Goal: Transaction & Acquisition: Purchase product/service

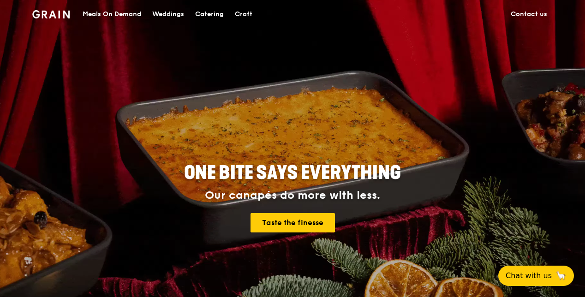
click at [209, 13] on div "Catering" at bounding box center [209, 14] width 29 height 28
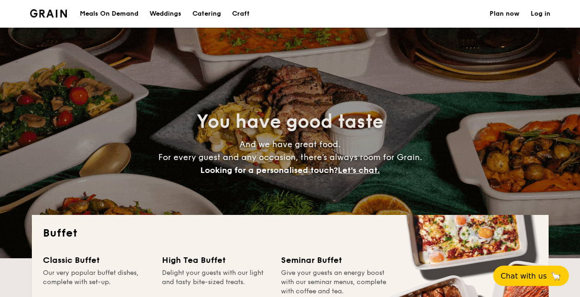
select select
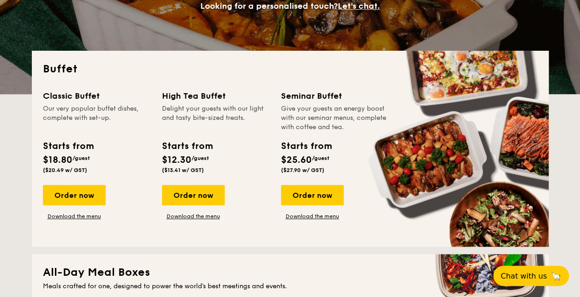
scroll to position [165, 0]
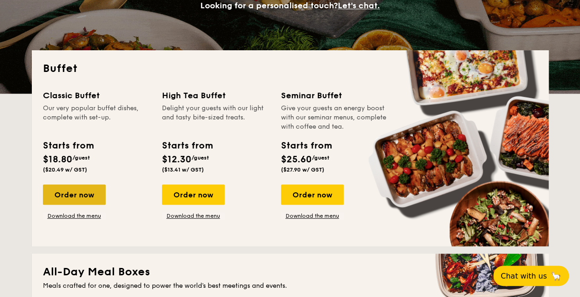
click at [73, 196] on div "Order now" at bounding box center [74, 195] width 63 height 20
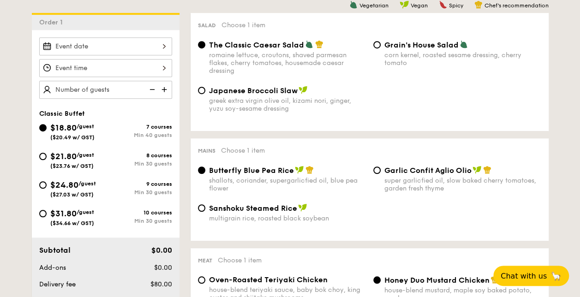
scroll to position [248, 0]
click at [61, 182] on span "$24.80" at bounding box center [64, 185] width 28 height 10
click at [47, 182] on input "$24.80 /guest ($27.03 w/ GST) 9 courses Min 30 guests" at bounding box center [42, 184] width 7 height 7
radio input "true"
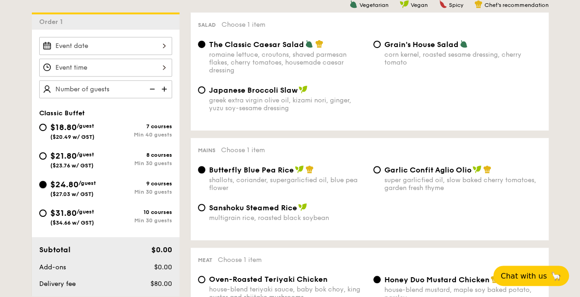
radio input "true"
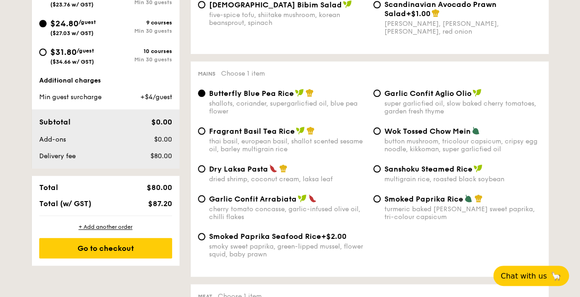
scroll to position [410, 0]
click at [211, 135] on span "Fragrant Basil Tea Rice" at bounding box center [252, 131] width 86 height 9
click at [205, 134] on input "Fragrant Basil Tea Rice thai basil, european basil, shallot scented sesame oil,…" at bounding box center [201, 130] width 7 height 7
radio input "true"
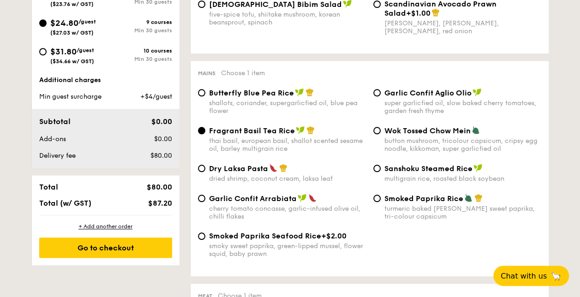
click at [215, 96] on span "Butterfly Blue Pea Rice" at bounding box center [251, 93] width 85 height 9
click at [205, 96] on input "Butterfly Blue Pea Rice shallots, coriander, supergarlicfied oil, blue pea flow…" at bounding box center [201, 92] width 7 height 7
radio input "true"
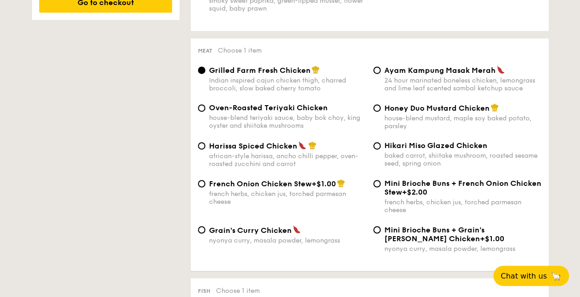
scroll to position [658, 0]
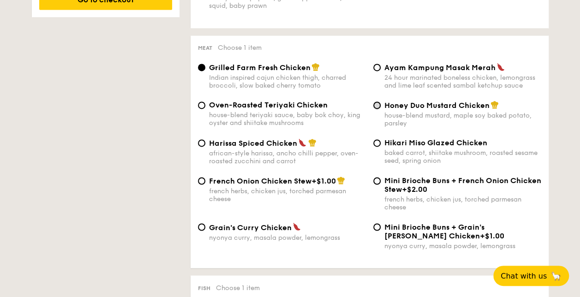
click at [380, 108] on input "Honey Duo Mustard Chicken house-blend mustard, maple soy baked potato, parsley" at bounding box center [377, 105] width 7 height 7
radio input "true"
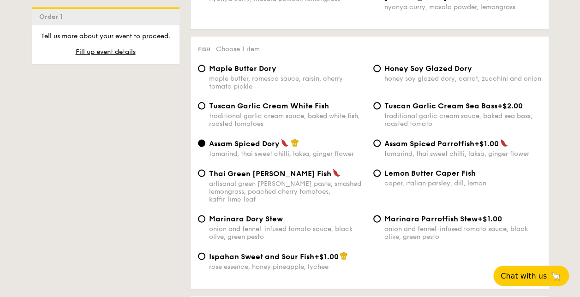
scroll to position [900, 0]
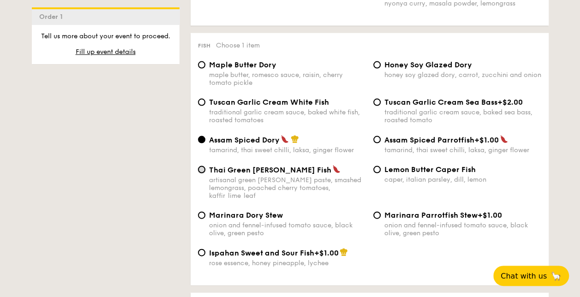
click at [202, 174] on input "Thai Green [PERSON_NAME] Fish artisanal green [PERSON_NAME] paste, smashed lemo…" at bounding box center [201, 169] width 7 height 7
radio input "true"
click at [240, 145] on span "Assam Spiced Dory" at bounding box center [244, 140] width 71 height 9
click at [205, 144] on input "Assam Spiced Dory tamarind, thai sweet chilli, laksa, ginger flower" at bounding box center [201, 139] width 7 height 7
radio input "true"
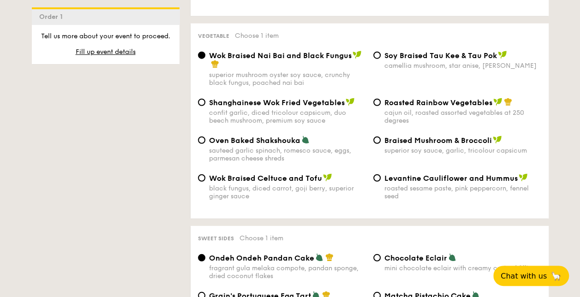
scroll to position [1170, 0]
click at [376, 102] on input "Roasted Rainbow Vegetables cajun oil, roasted assorted vegetables at 250 degrees" at bounding box center [377, 101] width 7 height 7
radio input "true"
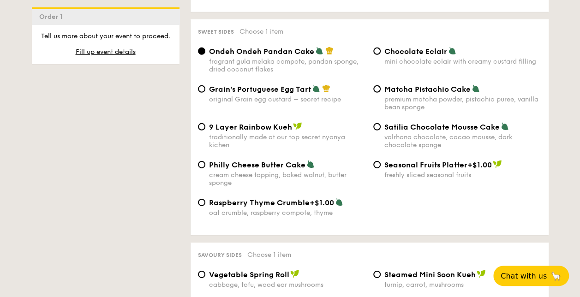
scroll to position [1378, 0]
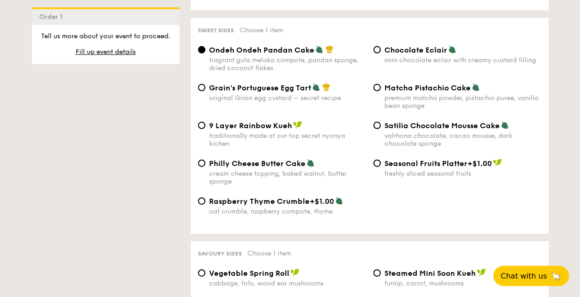
click at [392, 53] on span "Chocolate Eclair" at bounding box center [416, 50] width 63 height 9
click at [381, 53] on input "Chocolate Eclair mini chocolate eclair with creamy custard filling" at bounding box center [377, 49] width 7 height 7
radio input "true"
click at [225, 168] on span "Philly Cheese Butter Cake" at bounding box center [257, 163] width 96 height 9
click at [205, 167] on input "Philly Cheese Butter Cake cream cheese topping, baked walnut, butter sponge" at bounding box center [201, 163] width 7 height 7
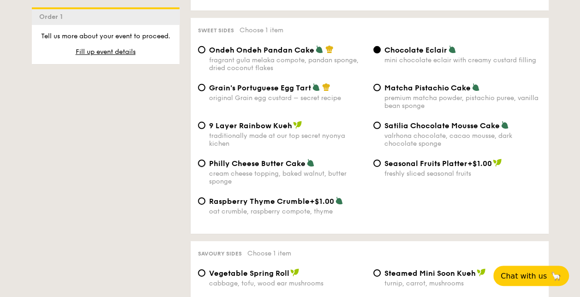
radio input "true"
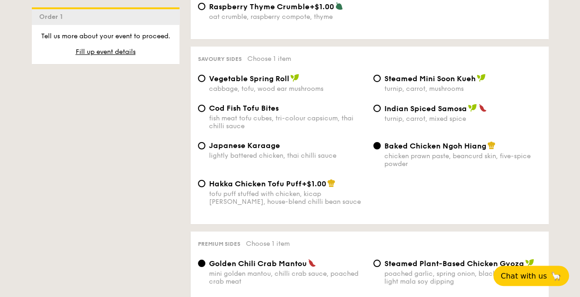
scroll to position [1576, 0]
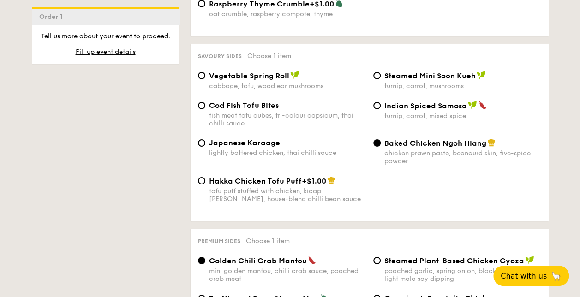
click at [402, 108] on span "Indian Spiced Samosa" at bounding box center [426, 106] width 83 height 9
click at [381, 108] on input "Indian Spiced Samosa turnip, carrot, mixed spice" at bounding box center [377, 105] width 7 height 7
radio input "true"
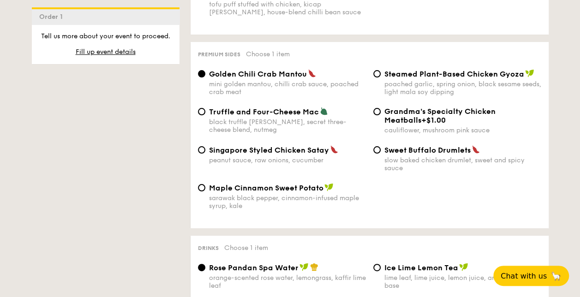
scroll to position [1764, 0]
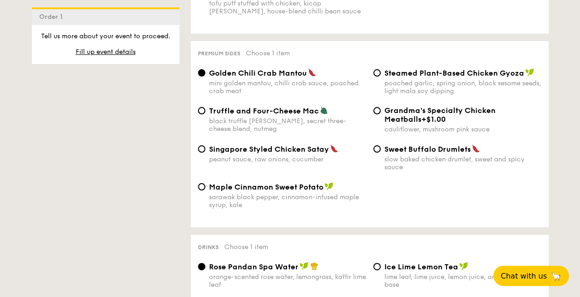
click at [253, 115] on span "Truffle and Four-Cheese Mac" at bounding box center [264, 111] width 110 height 9
click at [205, 115] on input "Truffle and Four-Cheese Mac black truffle [PERSON_NAME], secret three-cheese bl…" at bounding box center [201, 110] width 7 height 7
radio input "true"
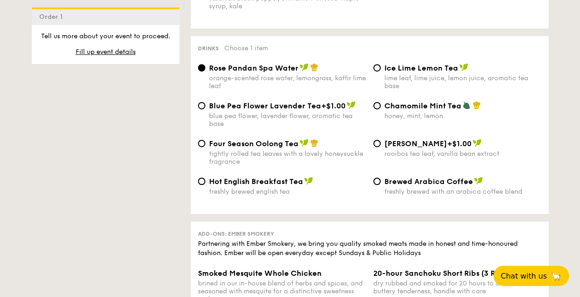
scroll to position [1963, 0]
click at [390, 72] on span "Ice Lime Lemon Tea" at bounding box center [422, 67] width 74 height 9
click at [381, 71] on input "Ice Lime Lemon Tea lime leaf, lime juice, lemon juice, aromatic tea base" at bounding box center [377, 67] width 7 height 7
radio input "true"
click at [392, 110] on span "Chamomile Mint Tea" at bounding box center [423, 105] width 77 height 9
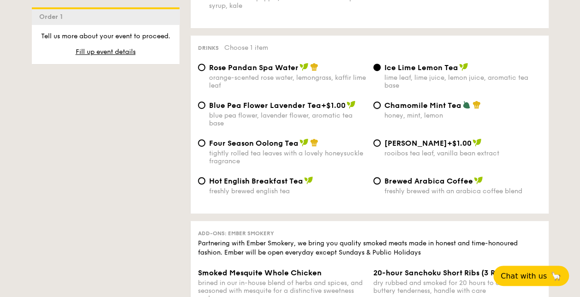
click at [381, 109] on input "Chamomile Mint Tea honey, mint, lemon" at bounding box center [377, 105] width 7 height 7
radio input "true"
click at [280, 72] on span "Rose Pandan Spa Water" at bounding box center [254, 67] width 90 height 9
click at [205, 71] on input "Rose Pandan Spa Water orange-scented rose water, lemongrass, kaffir lime leaf" at bounding box center [201, 67] width 7 height 7
radio input "true"
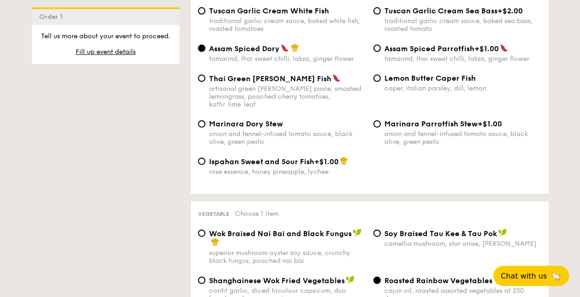
scroll to position [992, 0]
